Goal: Find contact information: Find contact information

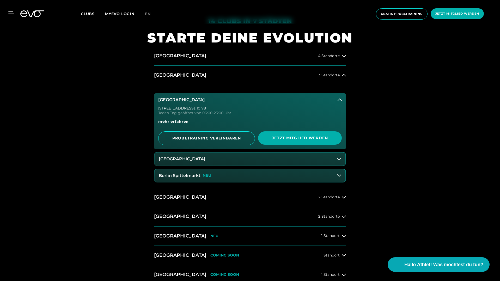
scroll to position [310, 0]
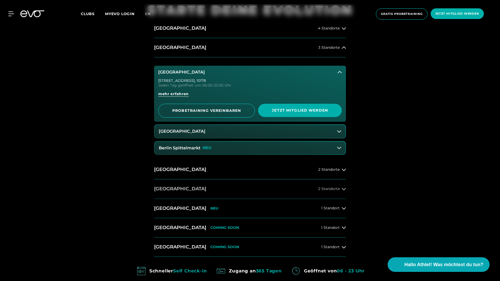
click at [194, 187] on button "[GEOGRAPHIC_DATA] 2 Standorte" at bounding box center [250, 188] width 192 height 19
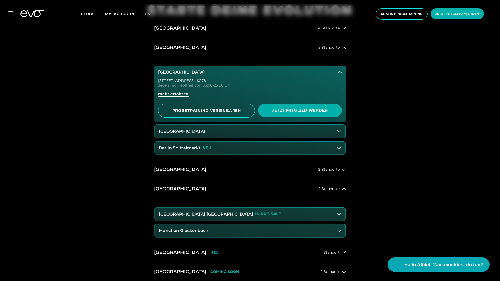
click at [253, 214] on button "[GEOGRAPHIC_DATA] Maxvorstadt IN PRE-SALE" at bounding box center [250, 214] width 191 height 13
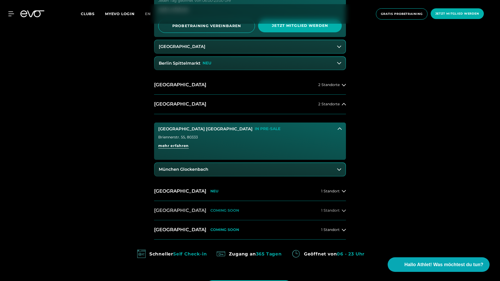
scroll to position [396, 0]
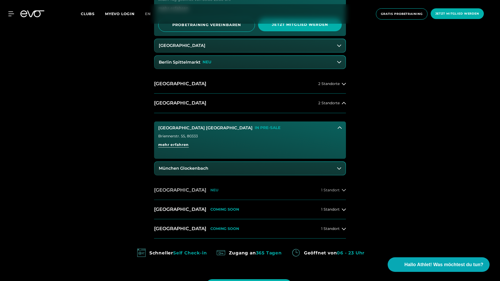
click at [227, 190] on button "[GEOGRAPHIC_DATA] NEU 1 Standort" at bounding box center [250, 190] width 192 height 19
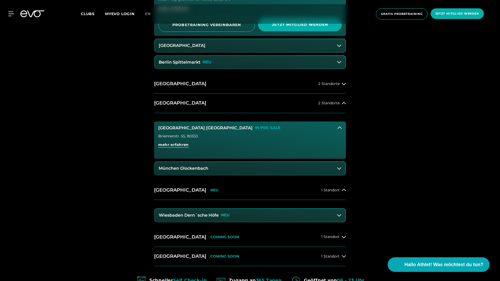
click at [235, 214] on button "Wiesbaden Dern´sche Höfe NEU" at bounding box center [250, 215] width 191 height 13
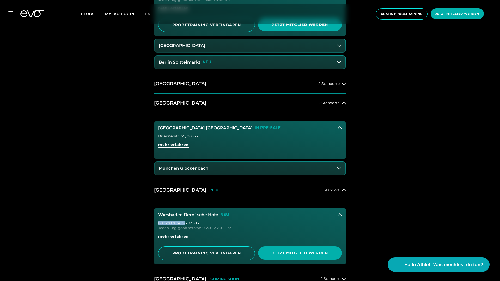
drag, startPoint x: 159, startPoint y: 224, endPoint x: 186, endPoint y: 224, distance: 27.1
click at [186, 224] on div "[STREET_ADDRESS]" at bounding box center [250, 223] width 184 height 4
drag, startPoint x: 189, startPoint y: 223, endPoint x: 204, endPoint y: 224, distance: 15.4
click at [204, 224] on div "[STREET_ADDRESS]" at bounding box center [250, 223] width 184 height 4
copy div "65183"
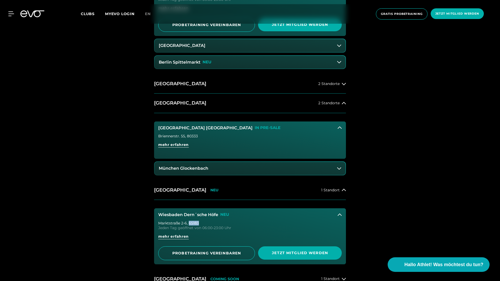
click at [159, 223] on div "[STREET_ADDRESS]" at bounding box center [250, 223] width 184 height 4
drag, startPoint x: 159, startPoint y: 223, endPoint x: 186, endPoint y: 223, distance: 27.9
click at [186, 223] on div "[STREET_ADDRESS]" at bounding box center [250, 223] width 184 height 4
copy div "Marktstraße 2-6 ,"
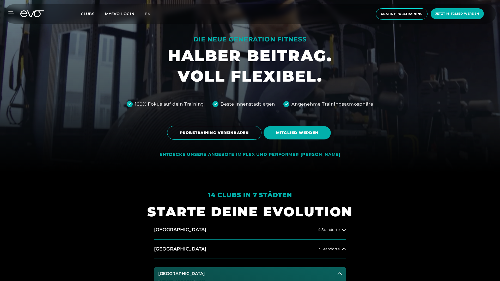
scroll to position [116, 0]
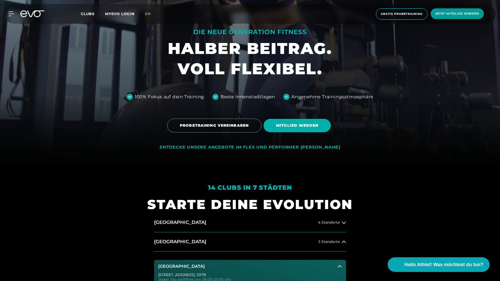
click at [456, 14] on span "Jetzt Mitglied werden" at bounding box center [457, 13] width 44 height 4
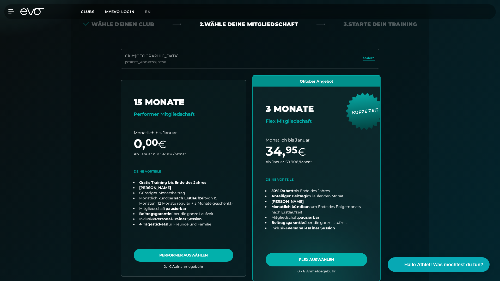
scroll to position [115, 0]
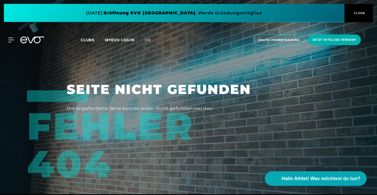
scroll to position [1, 0]
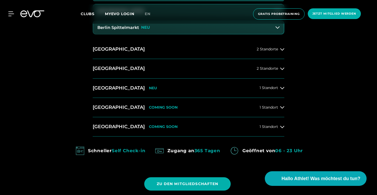
scroll to position [360, 0]
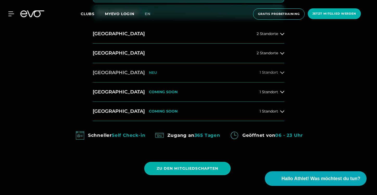
click at [280, 70] on button "[GEOGRAPHIC_DATA] NEU 1 Standort" at bounding box center [189, 72] width 192 height 19
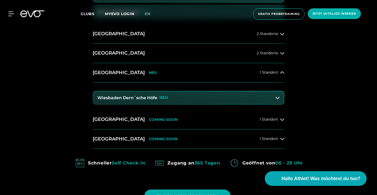
click at [188, 98] on button "Wiesbaden Dern´sche Höfe NEU" at bounding box center [188, 97] width 191 height 13
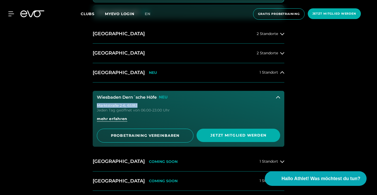
drag, startPoint x: 98, startPoint y: 104, endPoint x: 137, endPoint y: 107, distance: 39.0
click at [137, 107] on div "[STREET_ADDRESS]" at bounding box center [189, 105] width 184 height 4
copy div "[STREET_ADDRESS]"
click at [113, 120] on span "mehr erfahren" at bounding box center [112, 118] width 31 height 5
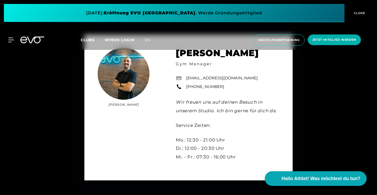
scroll to position [1757, 0]
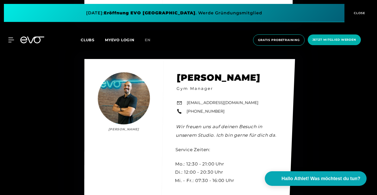
drag, startPoint x: 226, startPoint y: 117, endPoint x: 187, endPoint y: 117, distance: 38.6
click at [187, 117] on div "Marlon Heckmann Marlon Heckmann Gym Manager wiesbaden@evofitness.de +49 172 745…" at bounding box center [189, 131] width 211 height 144
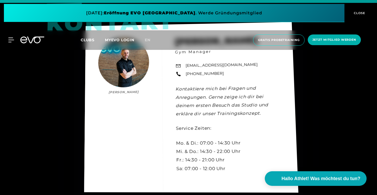
scroll to position [1543, 0]
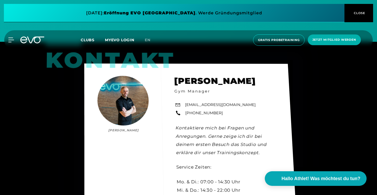
drag, startPoint x: 218, startPoint y: 113, endPoint x: 185, endPoint y: 113, distance: 32.6
click at [185, 113] on div "Kontakt Ersan Rastgeldi Ersan Rastgeldi Gym Manager wiesbaden@evofitness.de +49…" at bounding box center [190, 146] width 213 height 167
copy link "+49 172 7754850"
